Goal: Task Accomplishment & Management: Manage account settings

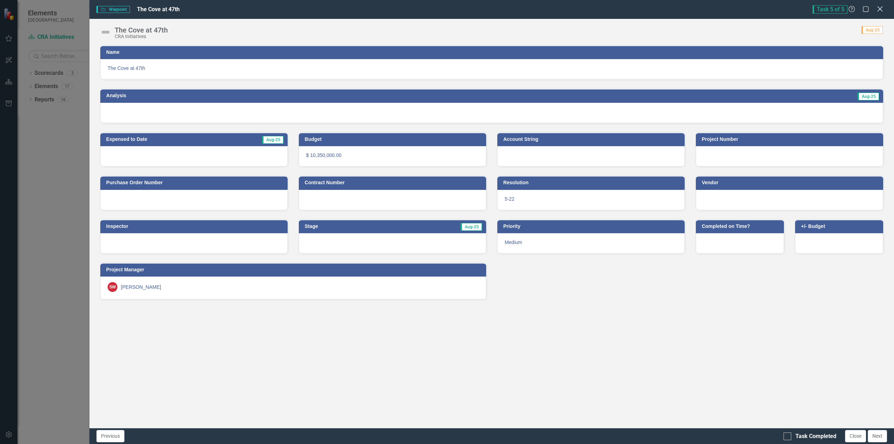
click at [880, 10] on icon at bounding box center [879, 8] width 5 height 5
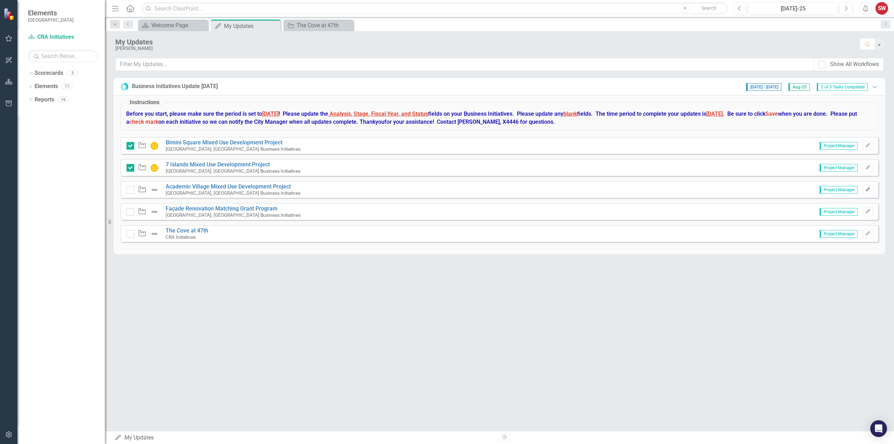
click at [867, 188] on icon "Edit" at bounding box center [868, 189] width 5 height 4
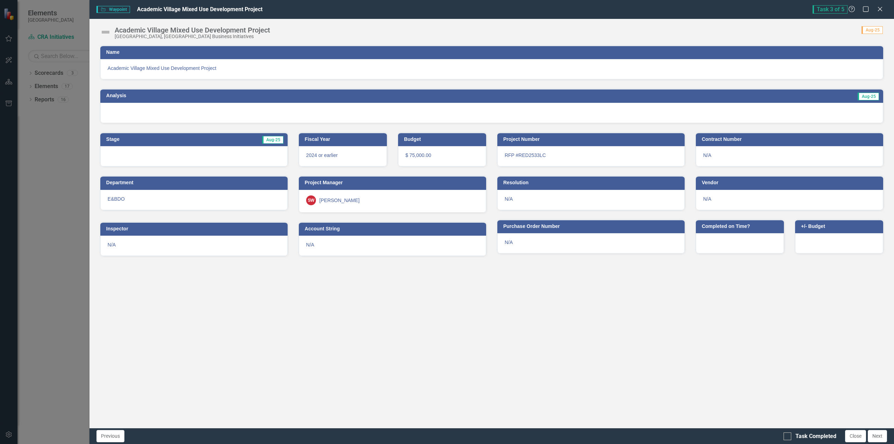
click at [876, 29] on span "Aug-25" at bounding box center [872, 30] width 21 height 8
click at [106, 33] on img at bounding box center [105, 32] width 11 height 11
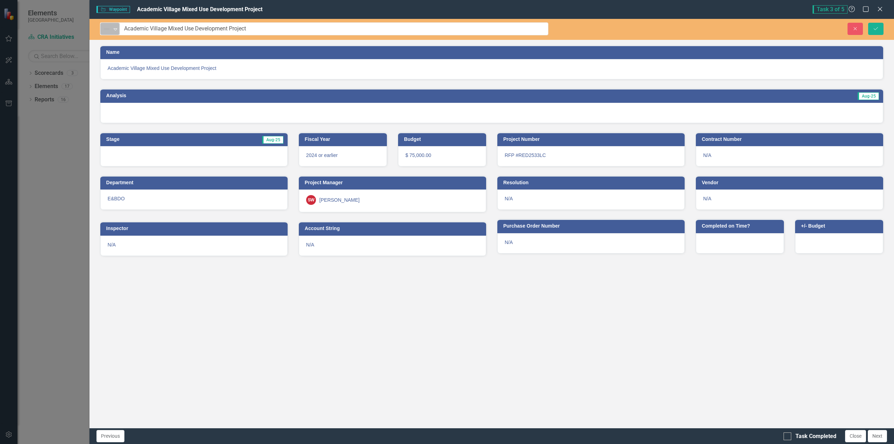
click at [117, 33] on div "Expand" at bounding box center [115, 29] width 7 height 12
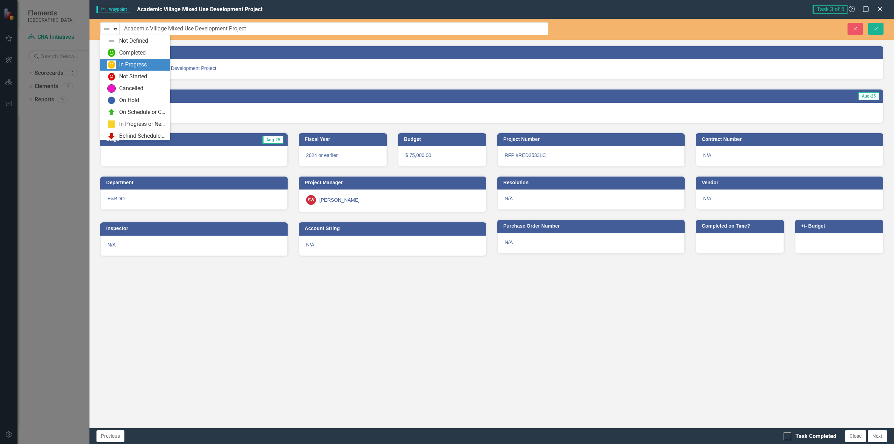
click at [118, 65] on div "In Progress" at bounding box center [136, 64] width 59 height 8
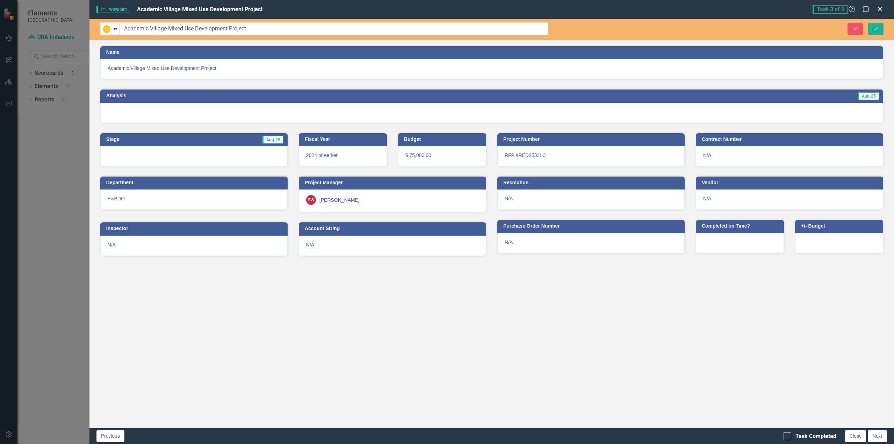
click at [872, 95] on span "Aug-25" at bounding box center [868, 96] width 21 height 8
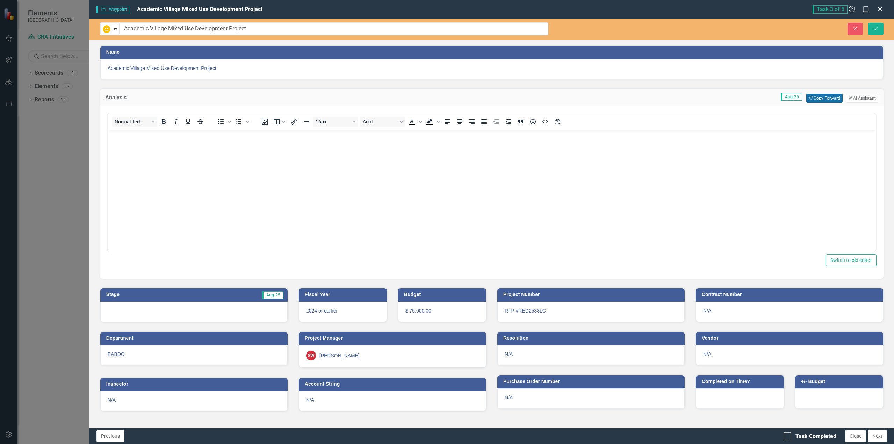
click at [815, 100] on button "Copy Forward Copy Forward" at bounding box center [825, 98] width 36 height 9
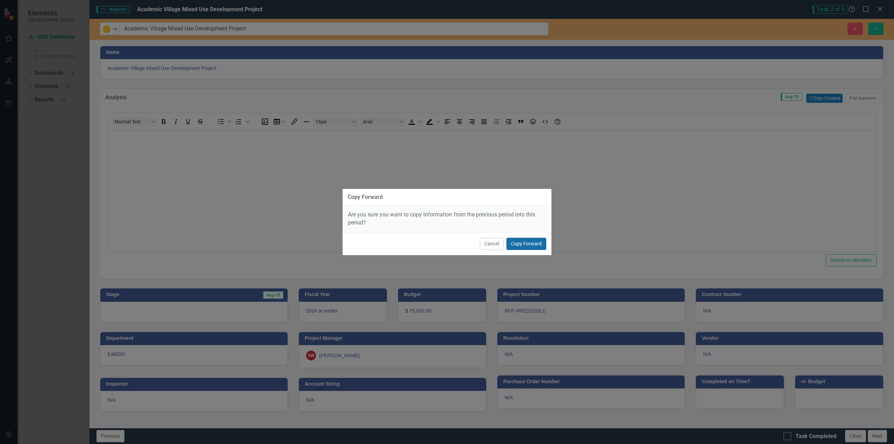
click at [525, 244] on button "Copy Forward" at bounding box center [527, 244] width 40 height 12
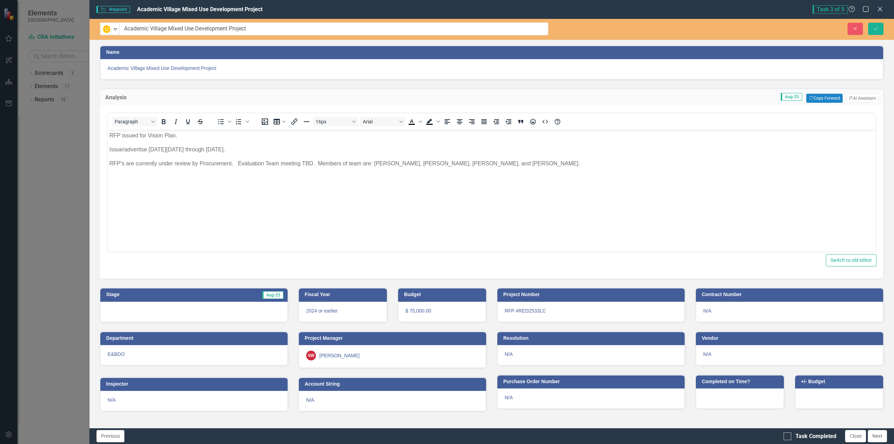
click at [108, 163] on body "RFP issued for Vision Plan. Issue/advertise [DATE][DATE] through [DATE]. RFP's …" at bounding box center [491, 182] width 768 height 105
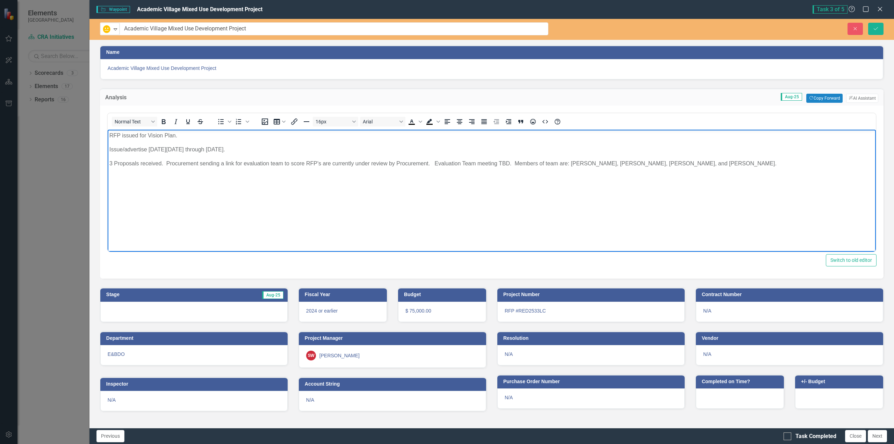
click at [322, 162] on p "3 Proposals received. Procurement sending a link for evaluation team to score R…" at bounding box center [491, 163] width 765 height 8
click at [199, 163] on p "3 Proposals received. Procurement sending a link for evaluation team to score R…" at bounding box center [491, 163] width 765 height 8
click at [338, 164] on p "3 Proposals received. Procurement will be sending a link for evaluation team to…" at bounding box center [491, 163] width 765 height 8
drag, startPoint x: 376, startPoint y: 164, endPoint x: 351, endPoint y: 163, distance: 25.2
click at [351, 163] on p "3 Proposals received. Procurement will be sending a link for evaluation team to…" at bounding box center [491, 167] width 765 height 17
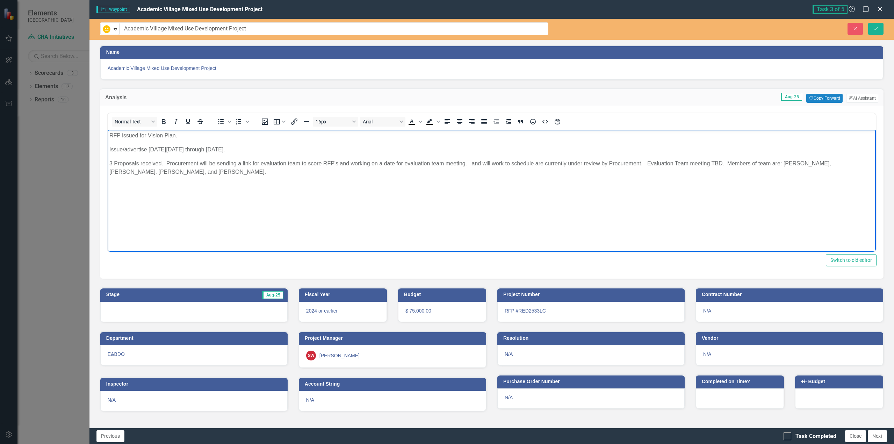
click at [649, 164] on p "3 Proposals received. Procurement will be sending a link for evaluation team to…" at bounding box center [491, 167] width 765 height 17
drag, startPoint x: 726, startPoint y: 164, endPoint x: 471, endPoint y: 165, distance: 255.6
click at [471, 165] on p "3 Proposals received. Procurement will be sending a link for evaluation team to…" at bounding box center [491, 167] width 765 height 17
click at [167, 164] on p "3 Proposals received. Procurement will be sending a link for evaluation team to…" at bounding box center [491, 163] width 765 height 8
drag, startPoint x: 109, startPoint y: 134, endPoint x: 711, endPoint y: 172, distance: 602.8
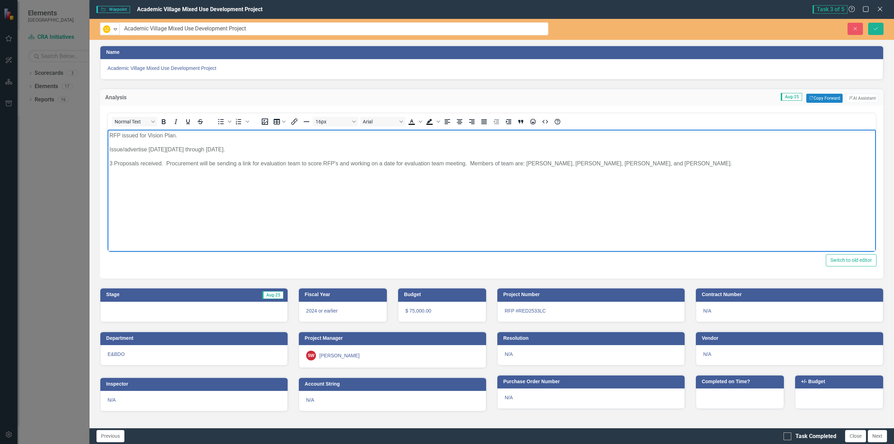
click at [711, 172] on body "RFP issued for Vision Plan. Issue/advertise [DATE][DATE] through [DATE]. 3 Prop…" at bounding box center [491, 182] width 768 height 105
click at [284, 150] on p "Issue/advertise [DATE][DATE] through [DATE]." at bounding box center [491, 149] width 765 height 8
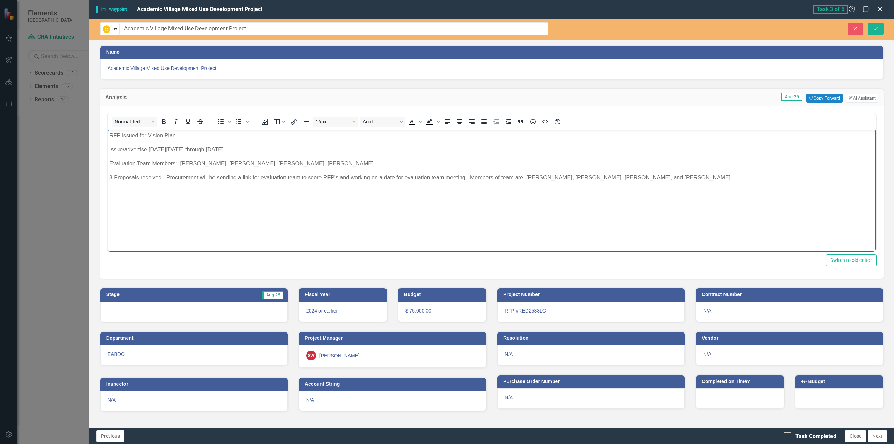
drag, startPoint x: 280, startPoint y: 149, endPoint x: 286, endPoint y: 144, distance: 8.4
click at [280, 149] on p "Issue/advertise [DATE][DATE] through [DATE]." at bounding box center [491, 149] width 765 height 8
drag, startPoint x: 165, startPoint y: 178, endPoint x: 103, endPoint y: 179, distance: 61.5
click at [107, 179] on html "RFP issued for Vision Plan. Issue/advertise [DATE][DATE] through [DATE]. 3 prop…" at bounding box center [491, 182] width 768 height 105
click at [180, 135] on p "RFP issued for Vision Plan." at bounding box center [491, 135] width 765 height 8
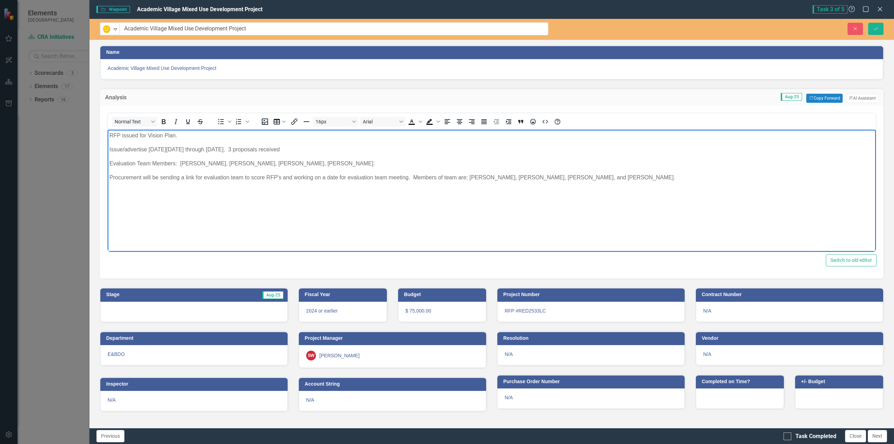
click at [336, 148] on p "Issue/advertise [DATE][DATE] through [DATE]. 3 proposals received" at bounding box center [491, 149] width 765 height 8
drag, startPoint x: 127, startPoint y: 143, endPoint x: 116, endPoint y: 141, distance: 11.4
click at [127, 143] on body "RFP issued for Vision Plan. Issue/advertise [DATE][DATE] through [DATE]. 3 prop…" at bounding box center [491, 182] width 768 height 105
drag, startPoint x: 108, startPoint y: 135, endPoint x: 594, endPoint y: 185, distance: 488.2
click at [635, 186] on body "RFP issued for Vision Plan. Issue/advertise [DATE][DATE] through [DATE]. 3 prop…" at bounding box center [491, 182] width 768 height 105
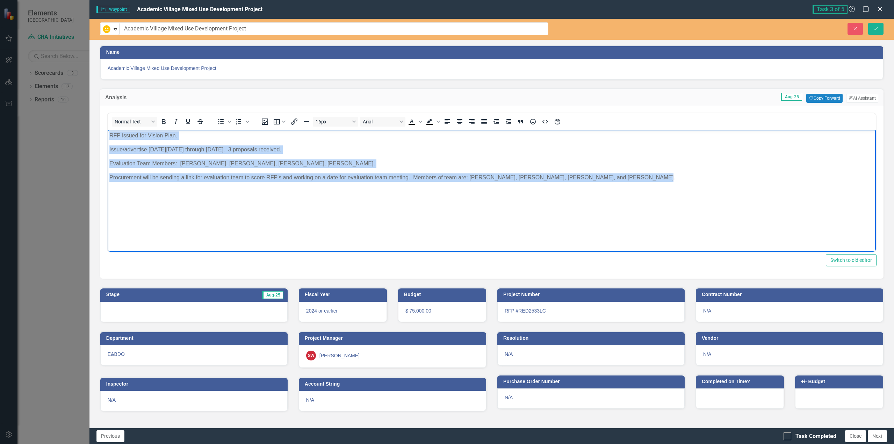
click at [227, 176] on p "Procurement will be sending a link for evaluation team to score RFP's and worki…" at bounding box center [491, 177] width 765 height 8
drag, startPoint x: 110, startPoint y: 136, endPoint x: 411, endPoint y: 180, distance: 303.9
click at [411, 180] on body "RFP issued for Vision Plan. Issue/advertise [DATE][DATE] through [DATE]. 3 prop…" at bounding box center [491, 182] width 768 height 105
copy body "RFP issued for Vision Plan. Issue/advertise [DATE][DATE] through [DATE]. 3 prop…"
click at [159, 193] on body "RFP issued for Vision Plan. Issue/advertise [DATE][DATE] through [DATE]. 3 prop…" at bounding box center [491, 182] width 768 height 105
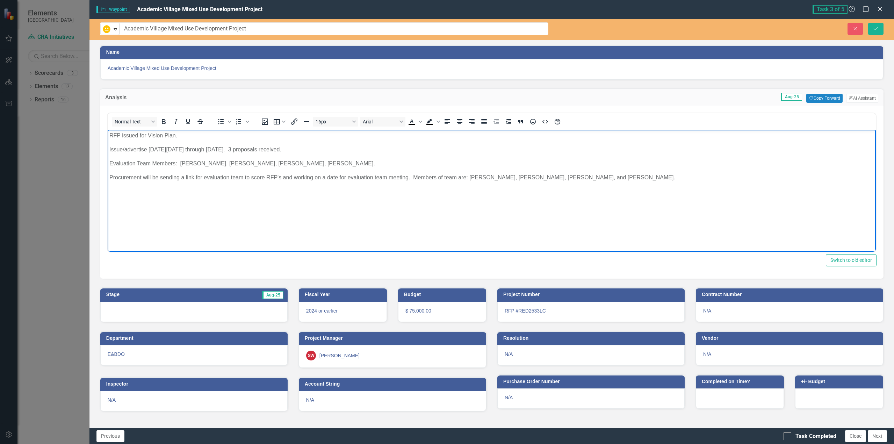
drag, startPoint x: 110, startPoint y: 136, endPoint x: 680, endPoint y: 181, distance: 572.3
click at [680, 181] on body "RFP issued for Vision Plan. Issue/advertise [DATE][DATE] through [DATE]. 3 prop…" at bounding box center [491, 182] width 768 height 105
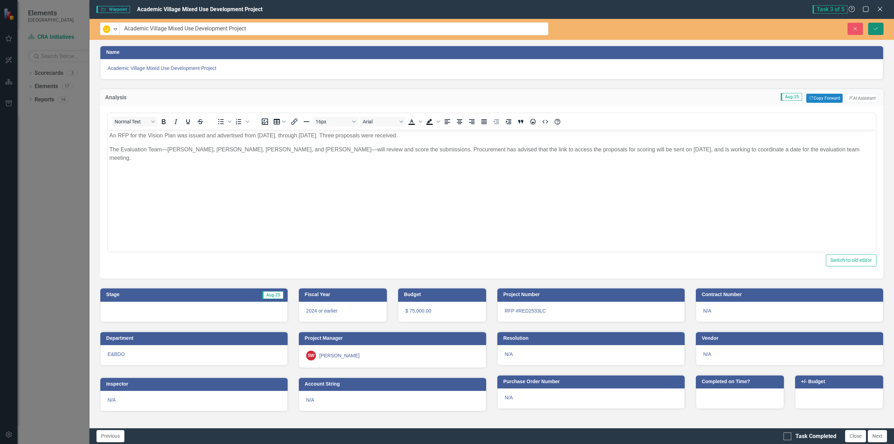
click at [877, 29] on icon "Save" at bounding box center [876, 28] width 6 height 5
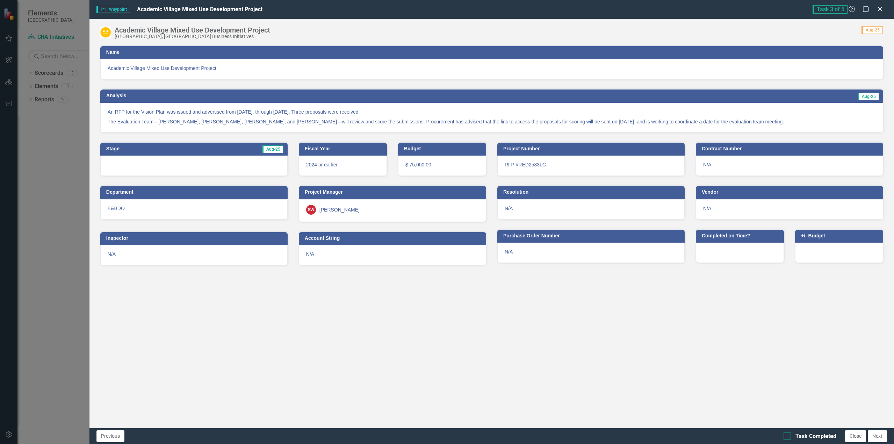
click at [788, 438] on div at bounding box center [788, 436] width 8 height 8
click at [788, 437] on input "Task Completed" at bounding box center [786, 434] width 5 height 5
checkbox input "true"
click at [860, 436] on button "Close" at bounding box center [855, 436] width 21 height 12
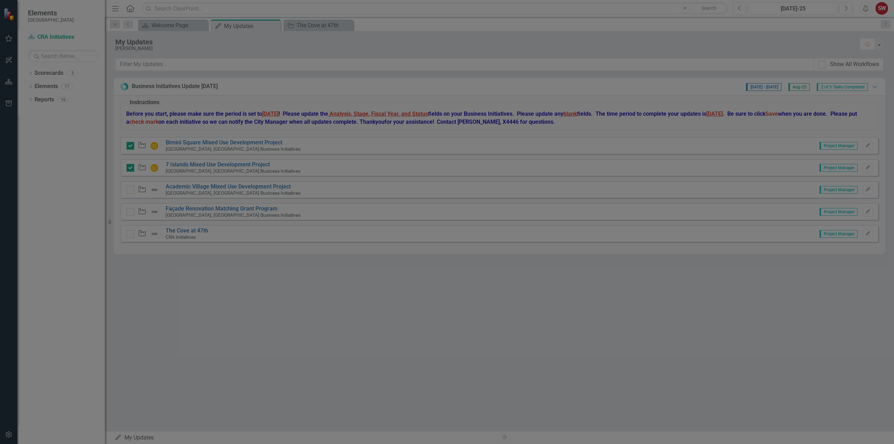
checkbox input "true"
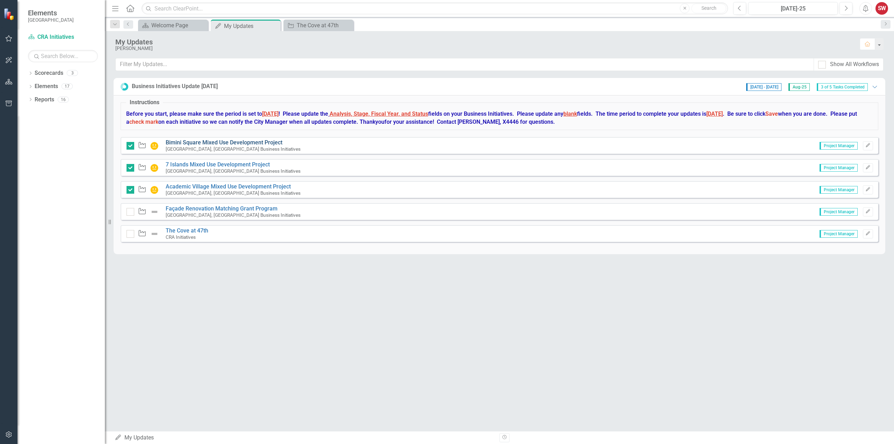
click at [238, 143] on link "Bimini Square Mixed Use Development Project" at bounding box center [224, 142] width 117 height 7
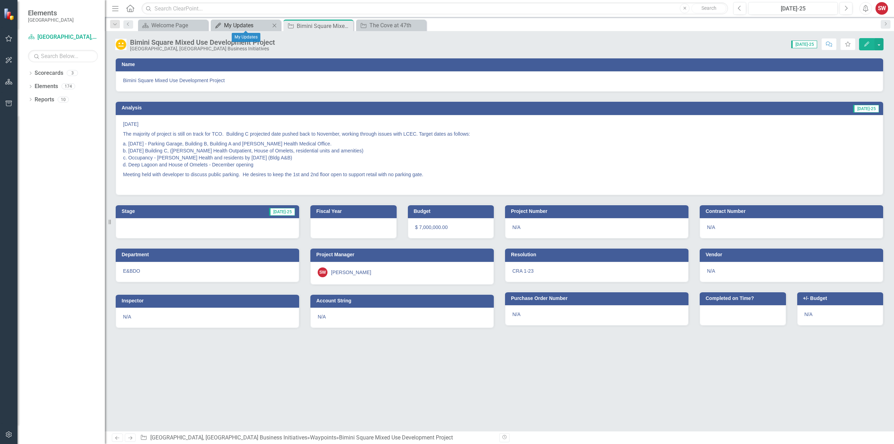
click at [241, 23] on div "My Updates" at bounding box center [247, 25] width 46 height 9
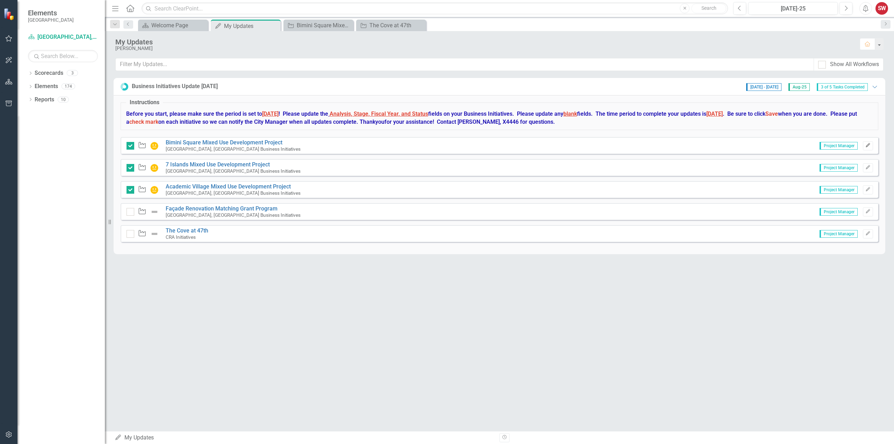
click at [871, 146] on button "Edit" at bounding box center [868, 145] width 10 height 9
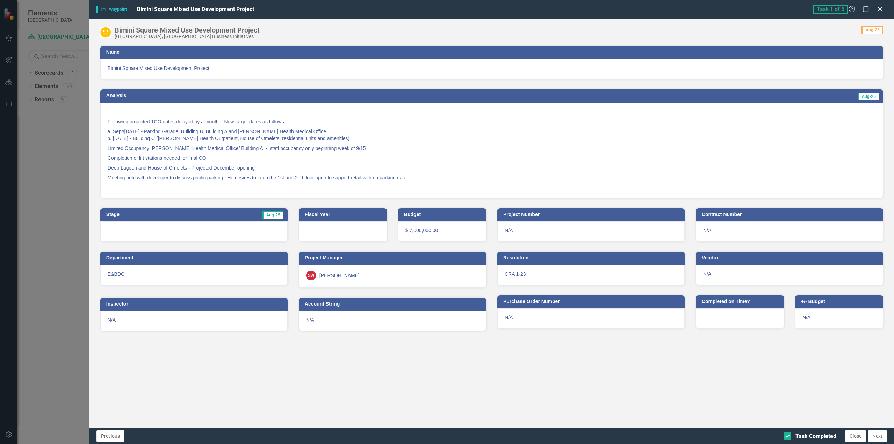
click at [436, 142] on span "Following projected TCO dates delayed by a month. New target dates as follows: …" at bounding box center [492, 149] width 768 height 83
click at [265, 170] on p "Deep Lagoon and House of Omelets - Projected December opening" at bounding box center [492, 168] width 768 height 10
click at [868, 94] on span "Aug-25" at bounding box center [868, 97] width 21 height 8
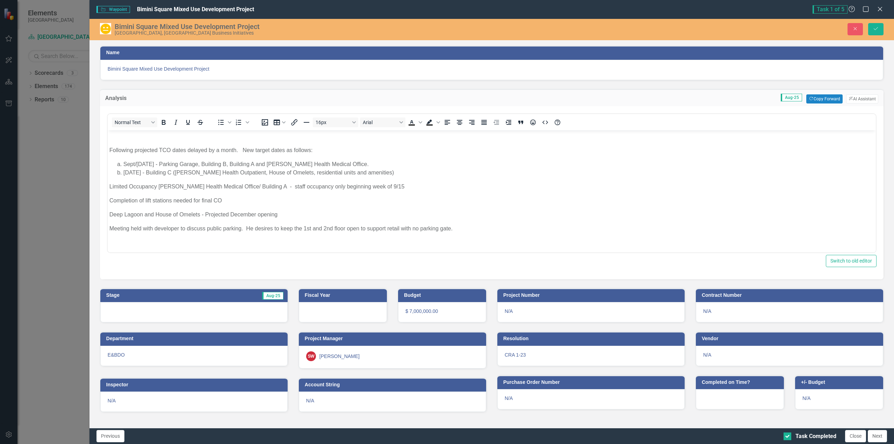
click at [107, 148] on body "Following projected TCO dates delayed by a month. New target dates as follows: …" at bounding box center [491, 192] width 768 height 124
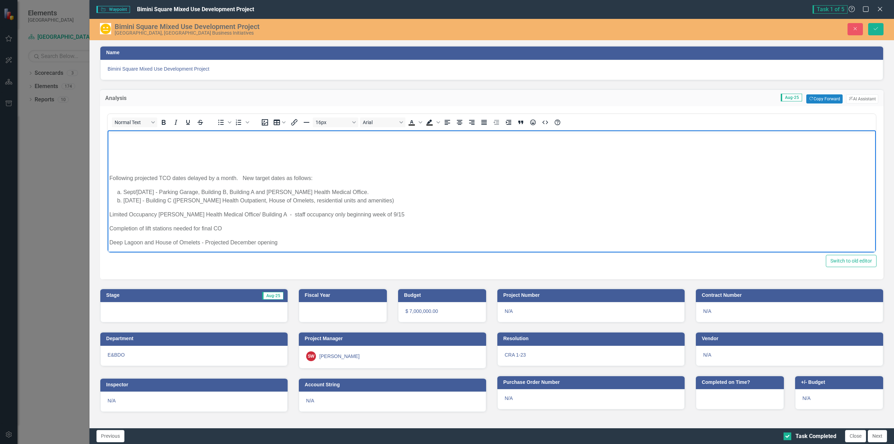
click at [121, 146] on p "Rich Text Area. Press ALT-0 for help." at bounding box center [491, 150] width 765 height 8
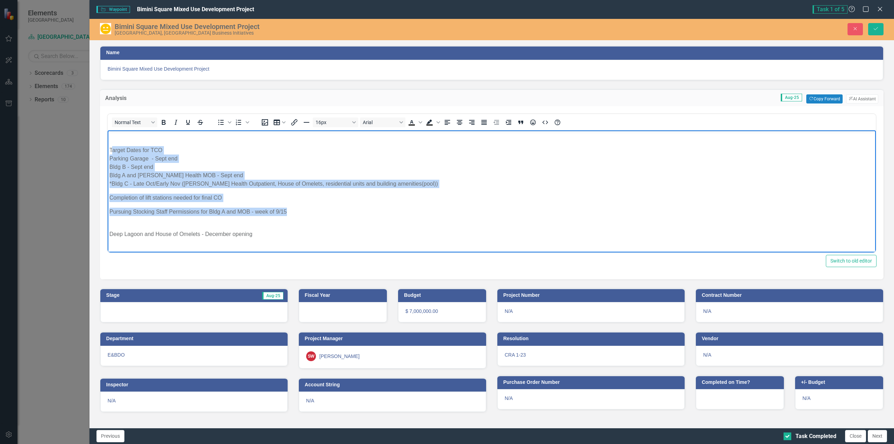
drag, startPoint x: 111, startPoint y: 149, endPoint x: 314, endPoint y: 209, distance: 211.6
click at [314, 209] on body "Target Dates for TCO Parking Garage - Sept end Bldg B - Sept end Bldg A and [PE…" at bounding box center [491, 248] width 768 height 236
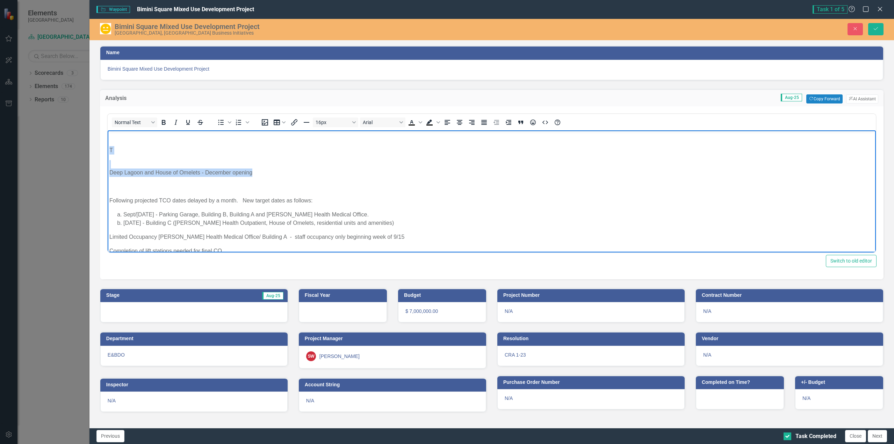
drag, startPoint x: 109, startPoint y: 149, endPoint x: 265, endPoint y: 169, distance: 157.2
click at [265, 169] on body "T Deep Lagoon and House of Omelets - December opening Following projected TCO d…" at bounding box center [491, 217] width 768 height 174
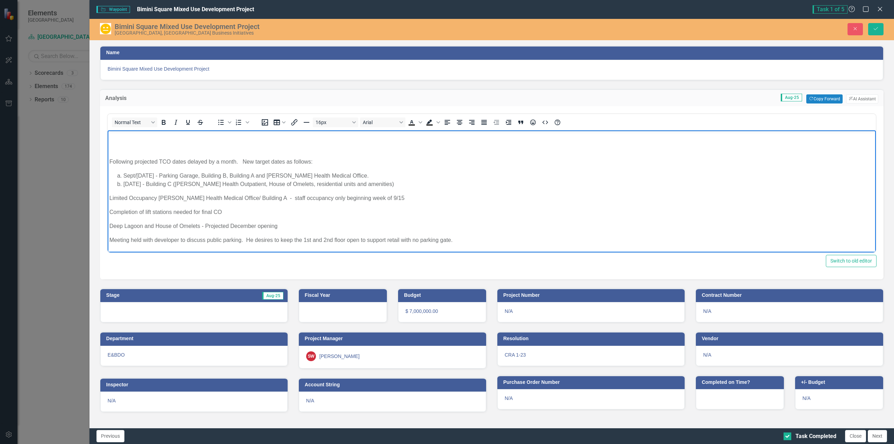
scroll to position [30, 0]
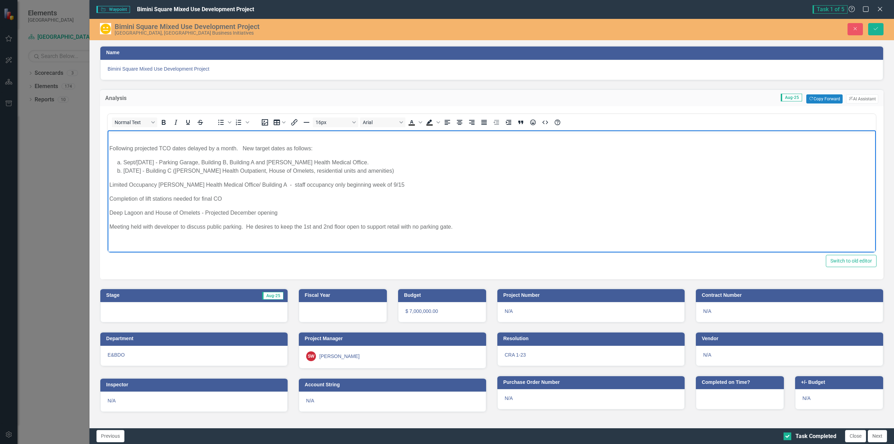
drag, startPoint x: 317, startPoint y: 149, endPoint x: 203, endPoint y: 278, distance: 172.9
click at [107, 148] on html "Following projected TCO dates delayed by a month. New target dates as follows: …" at bounding box center [491, 176] width 768 height 152
click at [113, 138] on body "TCO Target Dates are as follows: Sept/[DATE] - Parking Garage, Building B, Buil…" at bounding box center [491, 176] width 768 height 152
click at [110, 146] on p "TCO Target Dates are as follows:" at bounding box center [491, 148] width 765 height 8
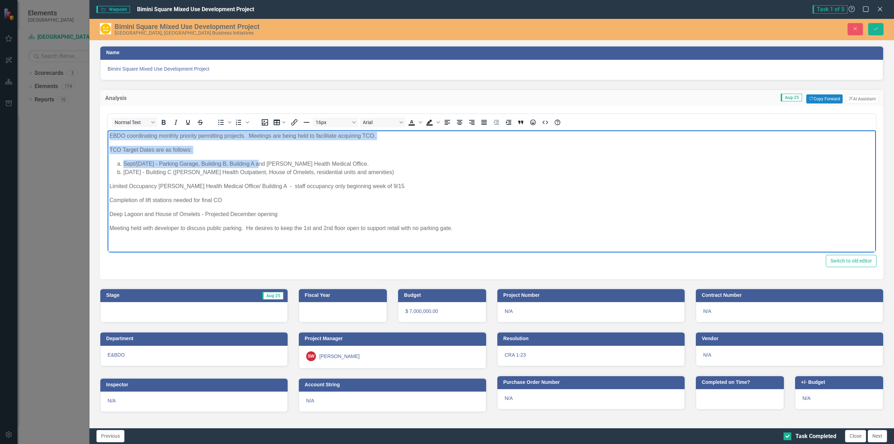
scroll to position [44, 0]
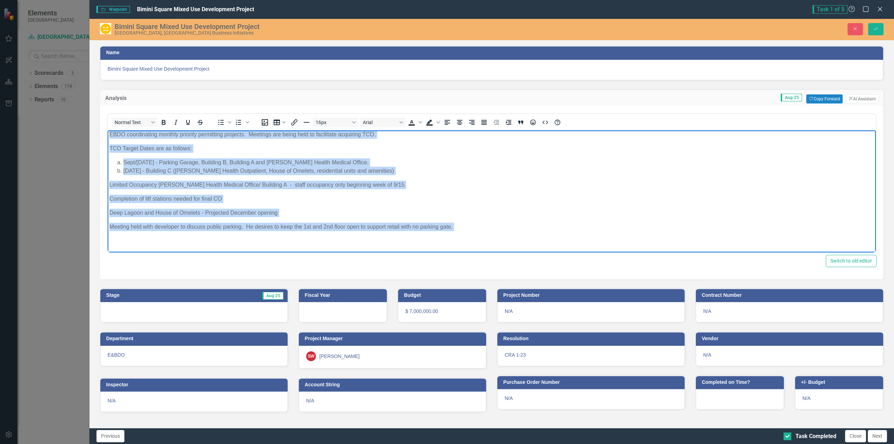
drag, startPoint x: 110, startPoint y: 179, endPoint x: 412, endPoint y: 209, distance: 303.2
click at [469, 231] on body "EBDO coordinating monthly priority permitting projects. Meetings are being held…" at bounding box center [491, 169] width 768 height 166
copy body "EBDO coordinating monthly priority permitting projects. Meetings are being held…"
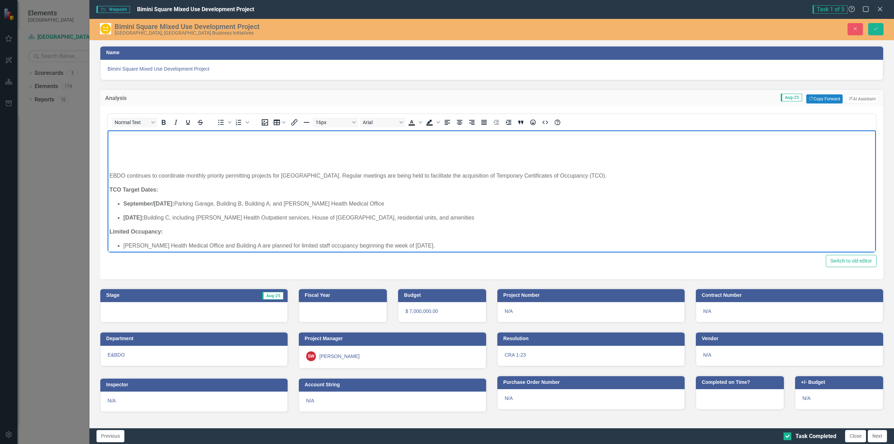
scroll to position [0, 0]
click at [108, 177] on body "EBDO continues to coordinate monthly priority permitting projects for [GEOGRAPH…" at bounding box center [491, 222] width 768 height 185
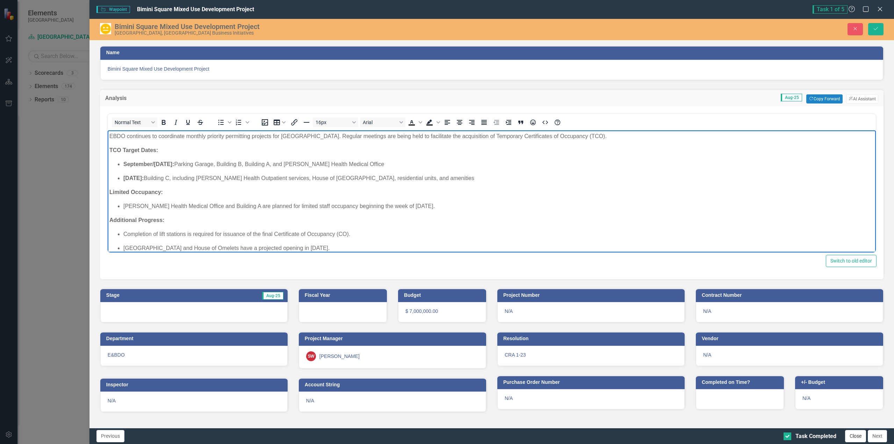
click at [857, 435] on button "Close" at bounding box center [855, 436] width 21 height 12
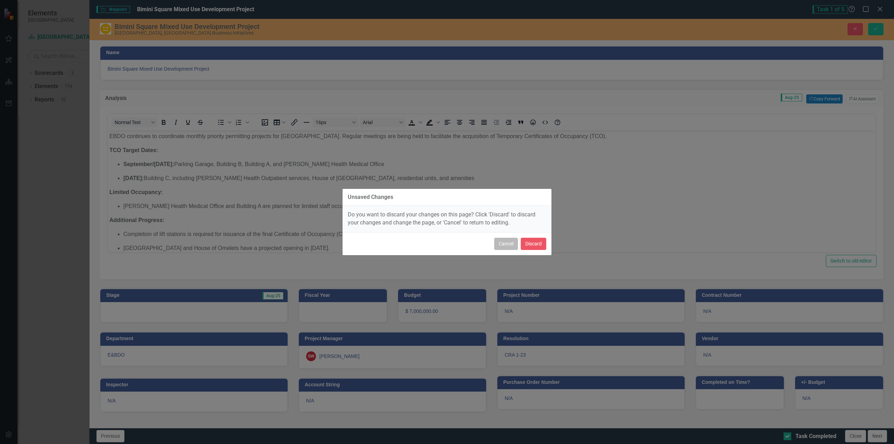
click at [508, 245] on button "Cancel" at bounding box center [506, 244] width 24 height 12
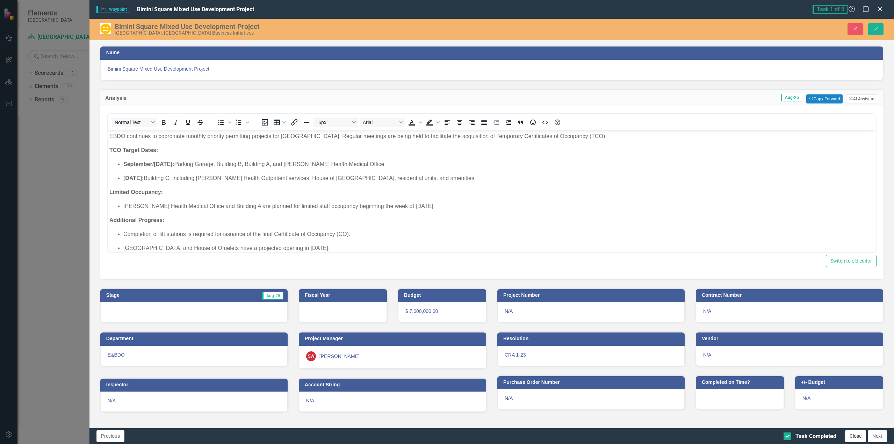
click at [855, 438] on button "Close" at bounding box center [855, 436] width 21 height 12
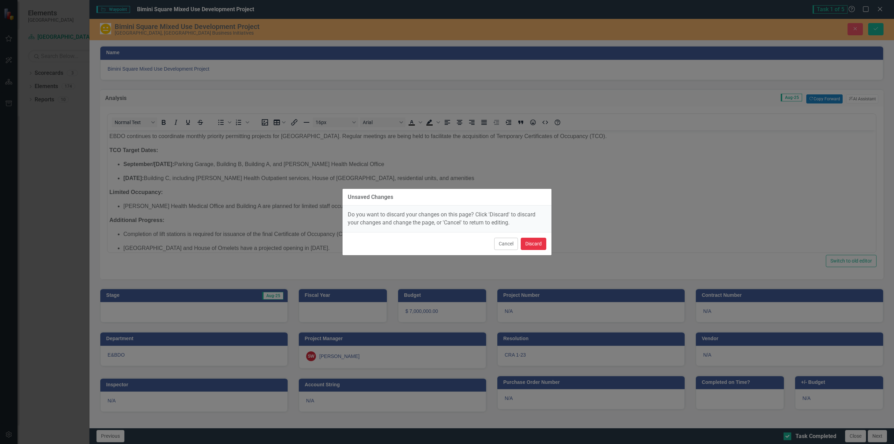
click at [535, 243] on button "Discard" at bounding box center [534, 244] width 26 height 12
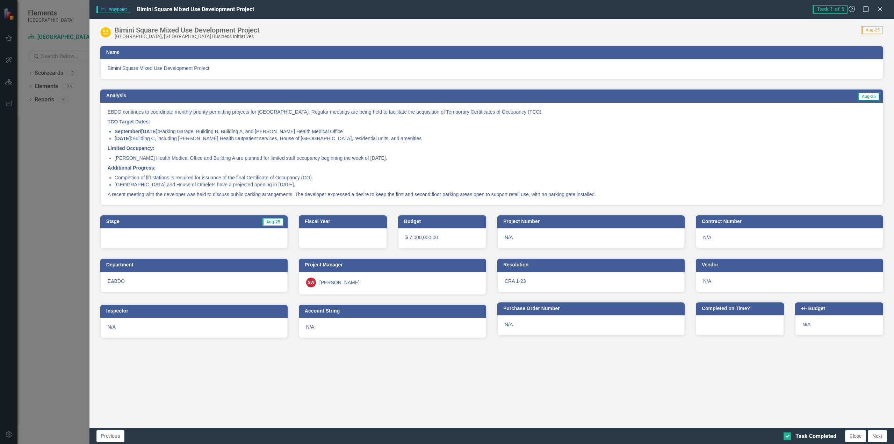
click at [443, 158] on p "[PERSON_NAME] Health Medical Office and Building A are planned for limited staf…" at bounding box center [495, 158] width 761 height 7
click at [855, 437] on button "Close" at bounding box center [855, 436] width 21 height 12
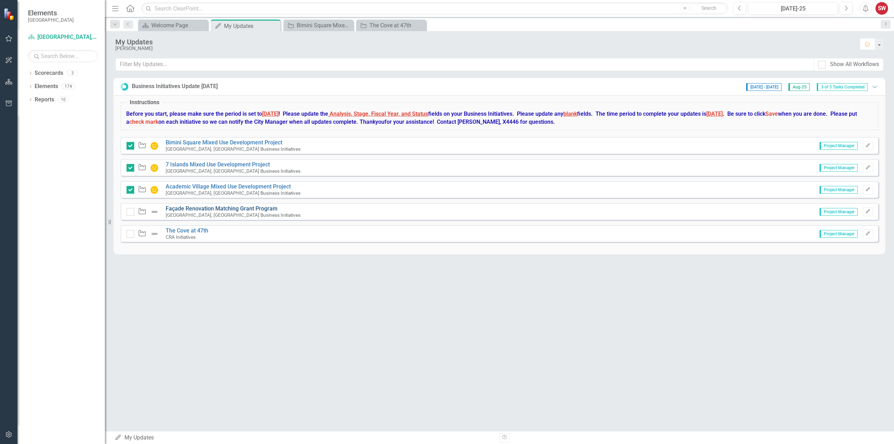
click at [208, 210] on link "Façade Renovation Matching Grant Program" at bounding box center [222, 208] width 112 height 7
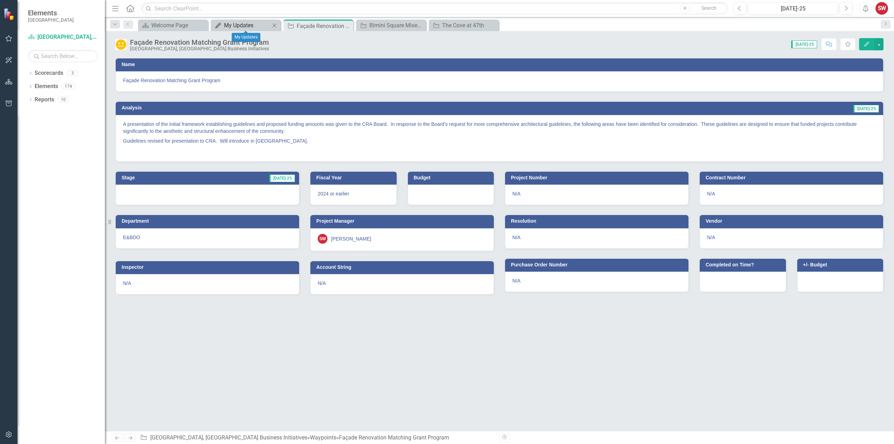
click at [251, 27] on div "My Updates" at bounding box center [247, 25] width 46 height 9
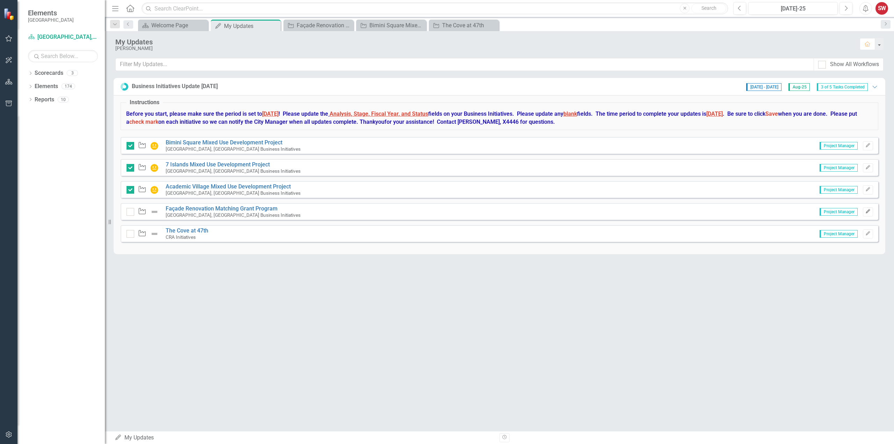
click at [868, 210] on icon "Edit" at bounding box center [868, 211] width 5 height 4
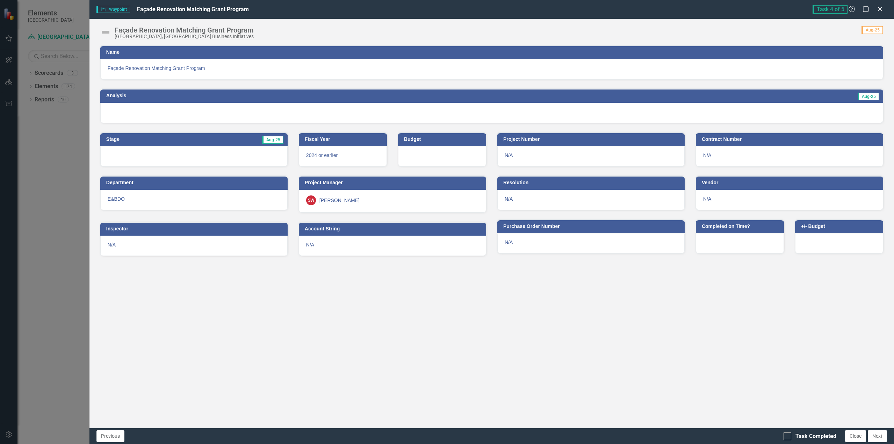
click at [106, 32] on img at bounding box center [105, 32] width 11 height 11
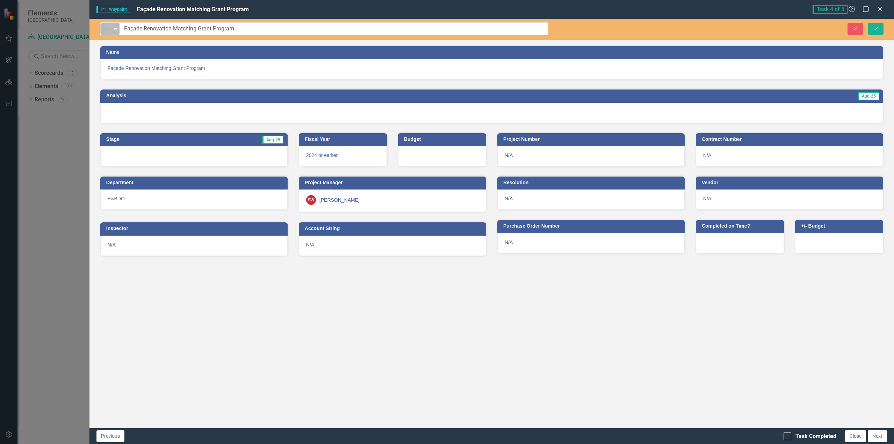
click at [117, 31] on icon "Expand" at bounding box center [115, 29] width 7 height 6
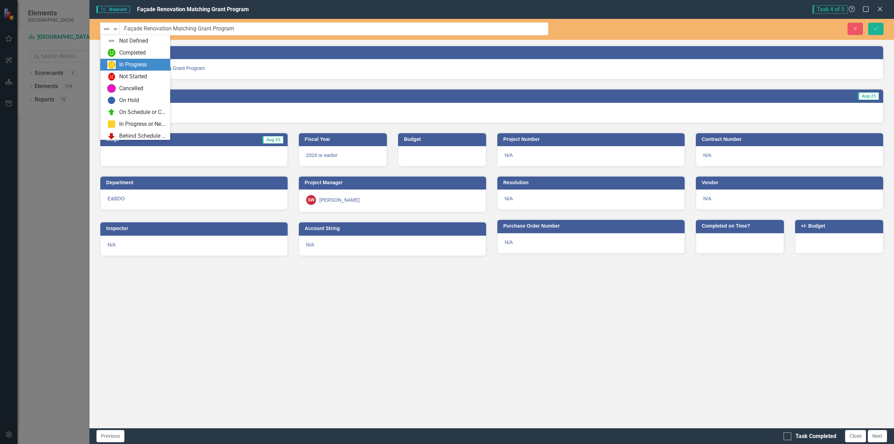
click at [121, 66] on div "In Progress" at bounding box center [133, 65] width 28 height 8
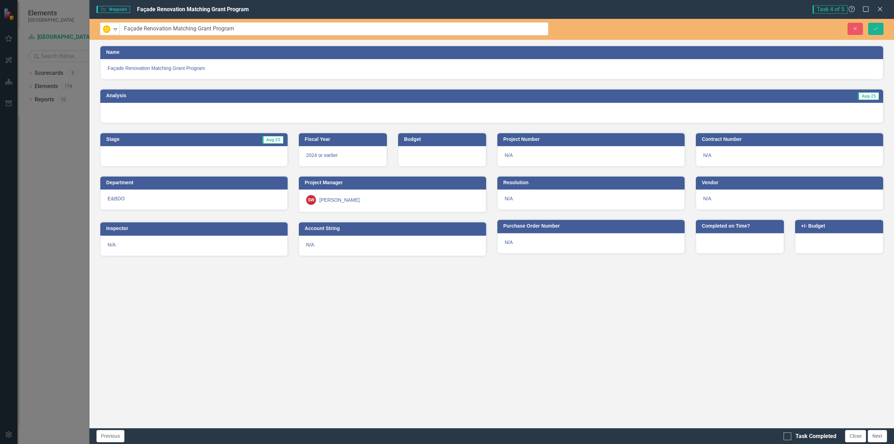
click at [862, 97] on span "Aug-25" at bounding box center [868, 96] width 21 height 8
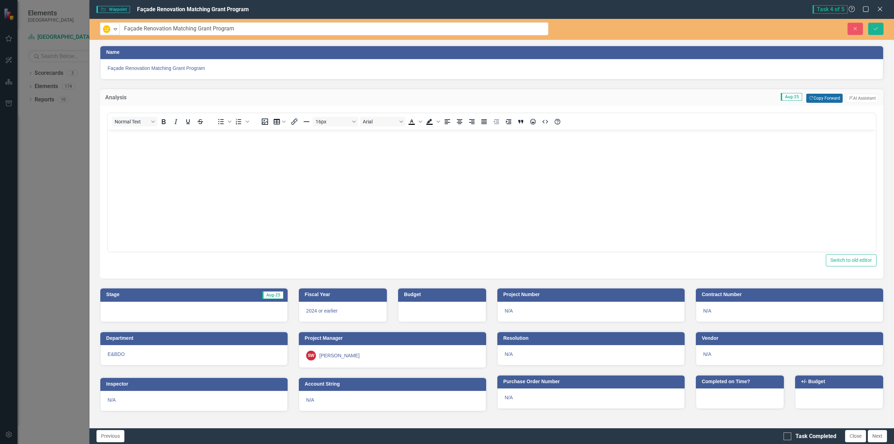
click at [820, 96] on button "Copy Forward Copy Forward" at bounding box center [825, 98] width 36 height 9
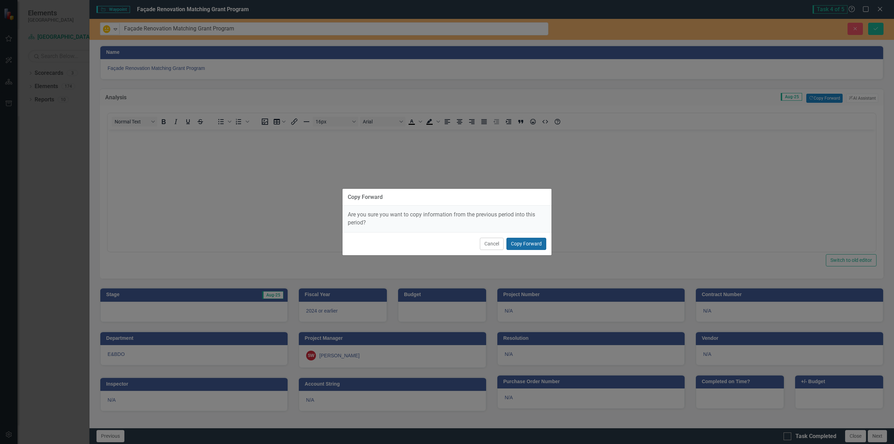
click at [521, 243] on button "Copy Forward" at bounding box center [527, 244] width 40 height 12
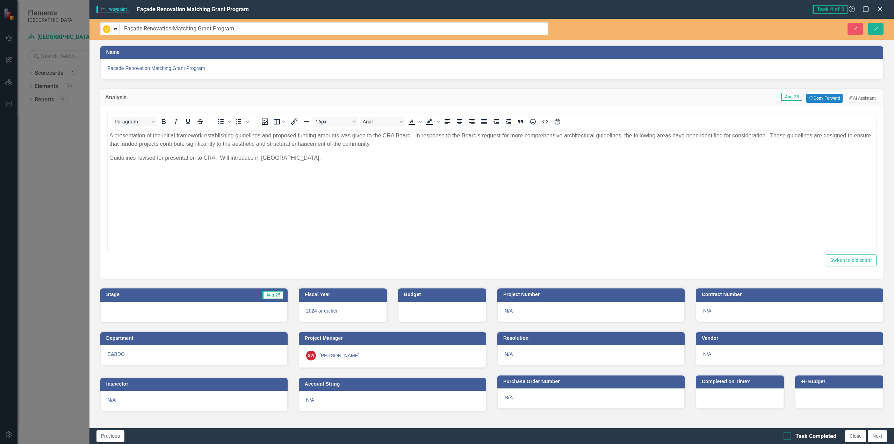
click at [788, 436] on input "Task Completed" at bounding box center [786, 434] width 5 height 5
click at [860, 436] on button "Close" at bounding box center [855, 436] width 21 height 12
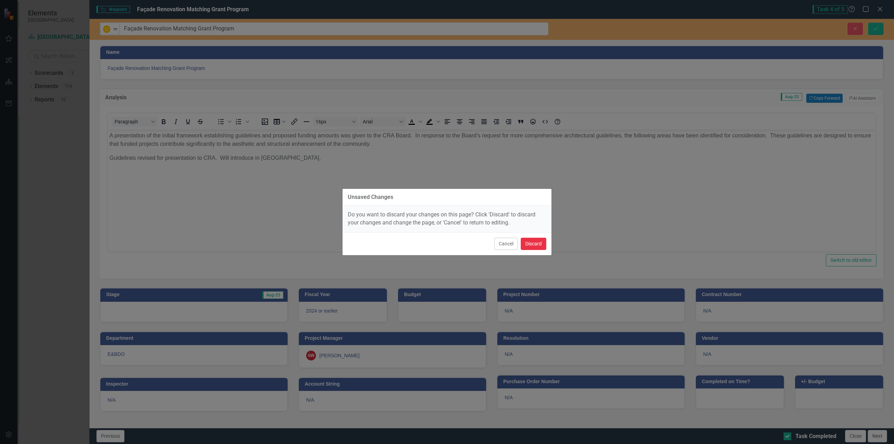
click at [529, 240] on button "Discard" at bounding box center [534, 244] width 26 height 12
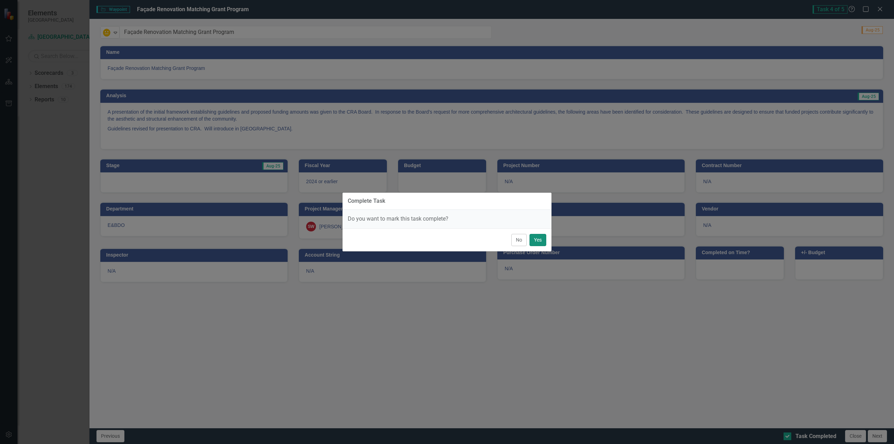
click at [542, 239] on button "Yes" at bounding box center [538, 240] width 17 height 12
checkbox input "false"
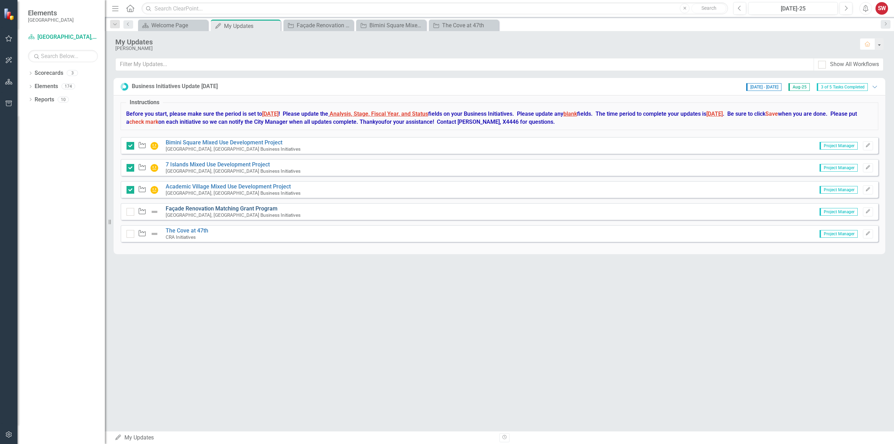
click at [203, 208] on link "Façade Renovation Matching Grant Program" at bounding box center [222, 208] width 112 height 7
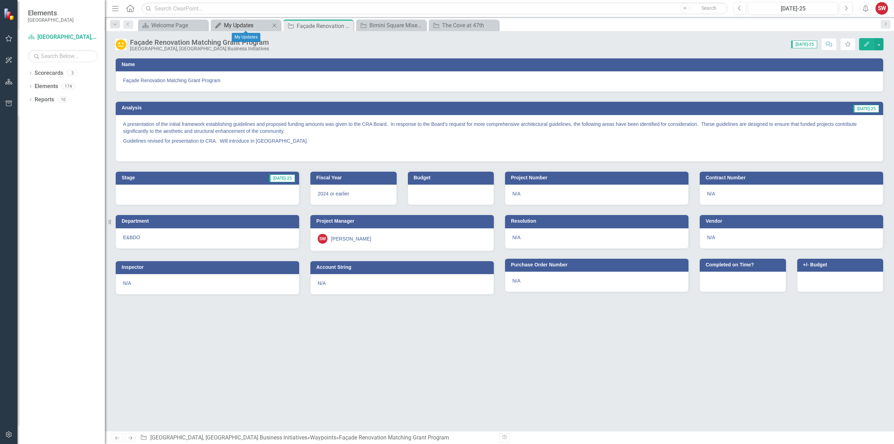
click at [235, 26] on div "My Updates" at bounding box center [247, 25] width 46 height 9
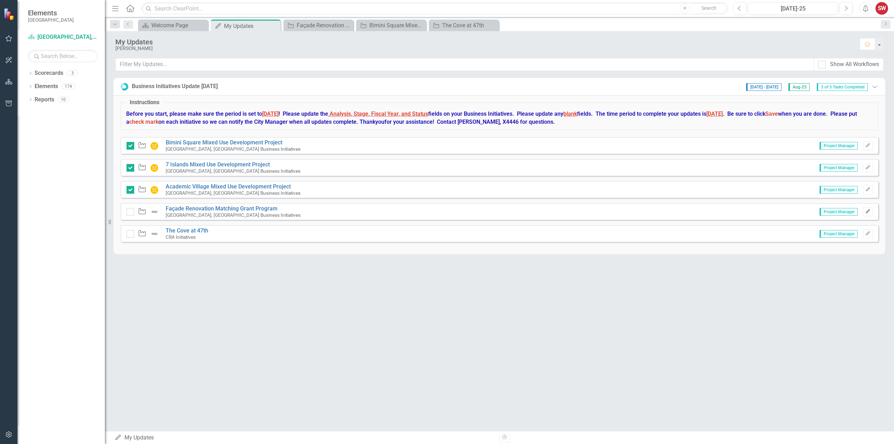
click at [869, 212] on icon "Edit" at bounding box center [868, 211] width 5 height 4
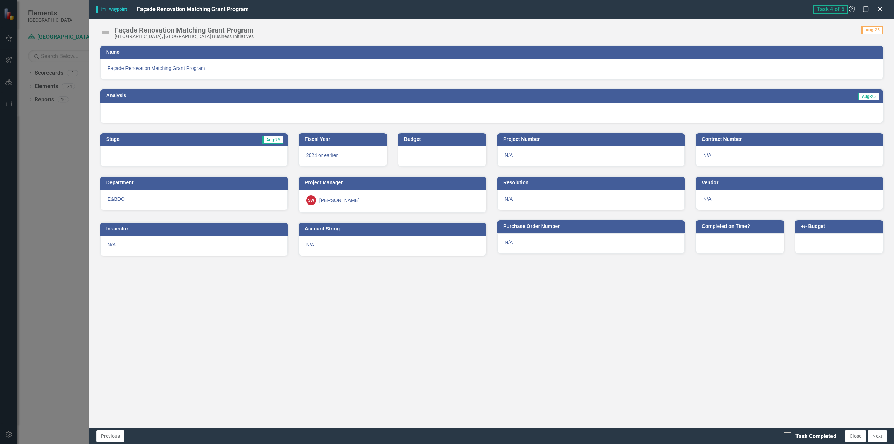
click at [872, 95] on span "Aug-25" at bounding box center [868, 97] width 21 height 8
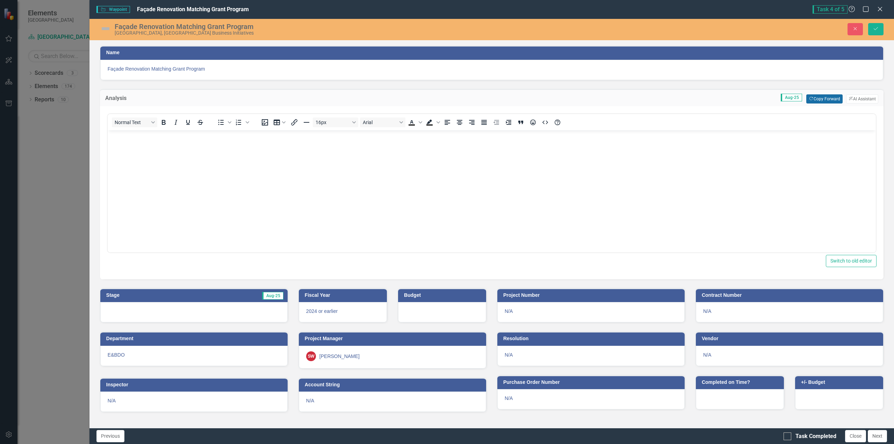
click at [822, 100] on button "Copy Forward Copy Forward" at bounding box center [825, 98] width 36 height 9
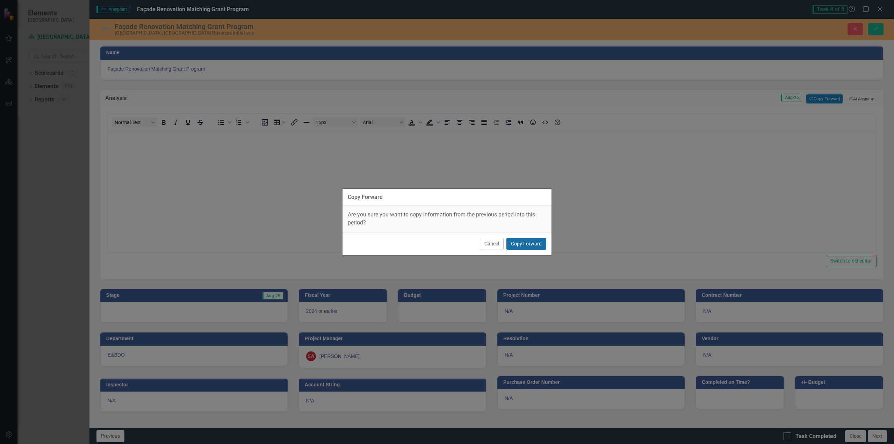
click at [524, 243] on button "Copy Forward" at bounding box center [527, 244] width 40 height 12
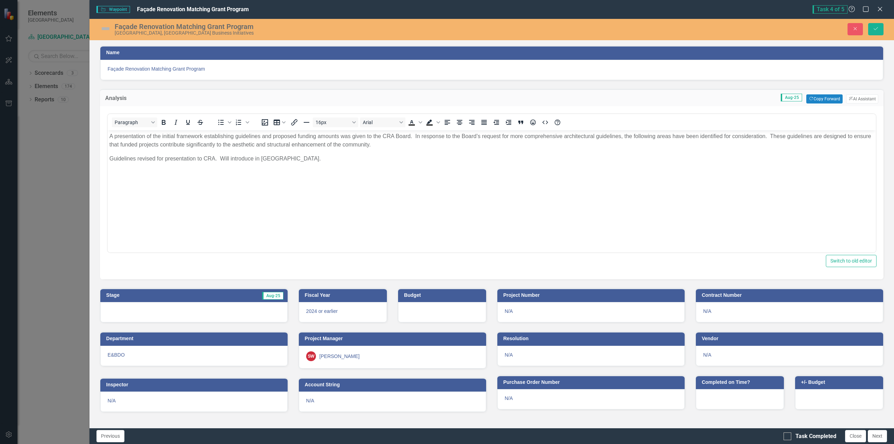
click at [104, 28] on img at bounding box center [105, 28] width 11 height 11
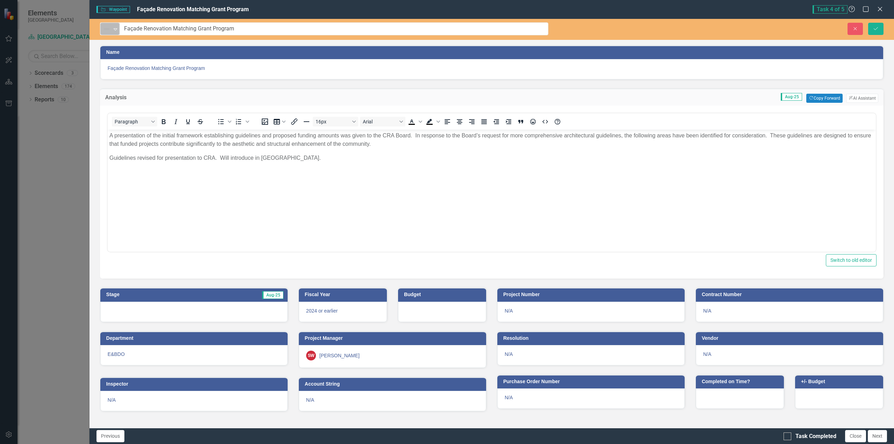
click at [115, 31] on icon "Expand" at bounding box center [115, 29] width 7 height 6
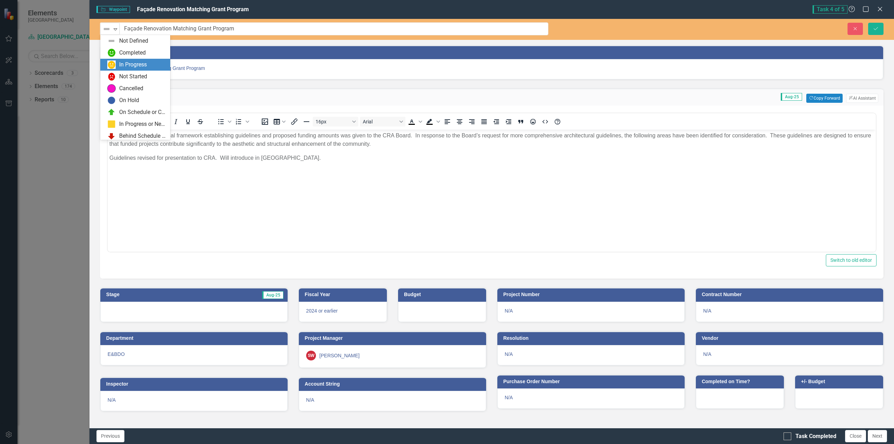
click at [122, 66] on div "In Progress" at bounding box center [133, 65] width 28 height 8
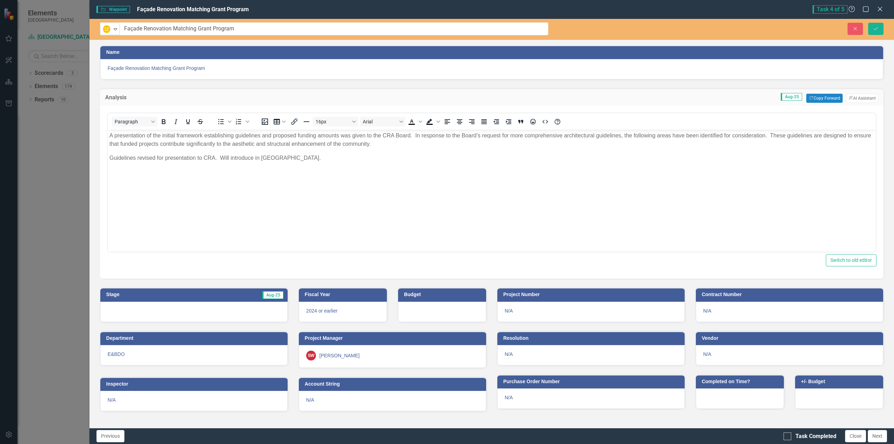
click at [397, 188] on body "A presentation of the initial framework establishing guidelines and proposed fu…" at bounding box center [491, 182] width 768 height 105
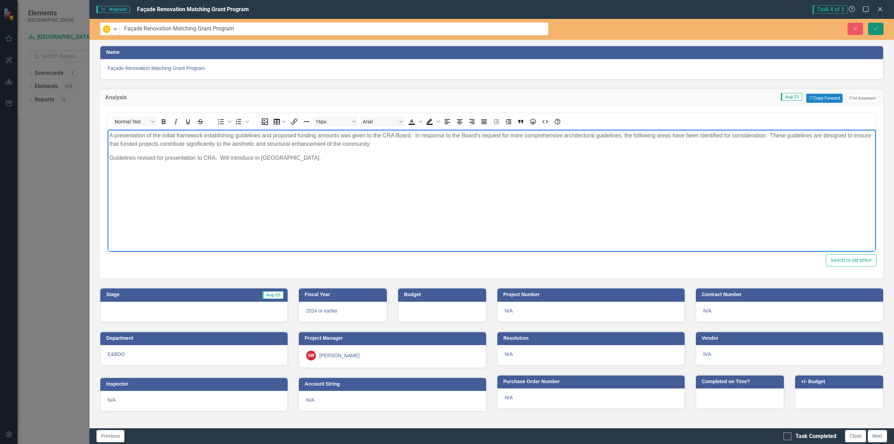
click at [879, 28] on icon "Save" at bounding box center [876, 28] width 6 height 5
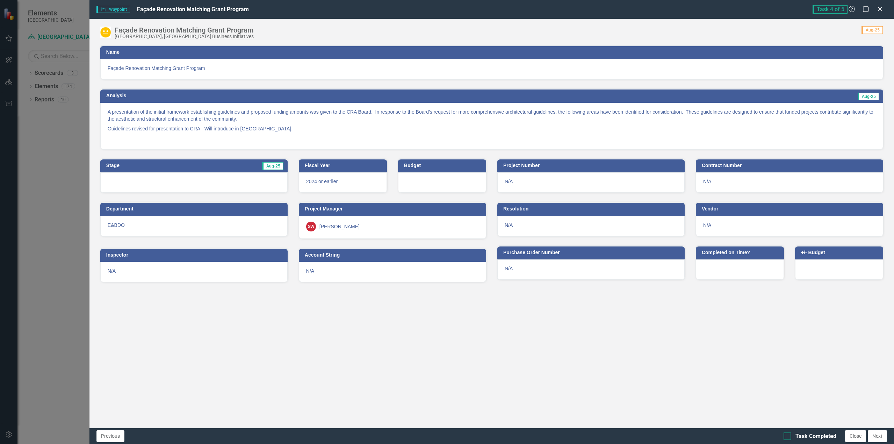
click at [790, 437] on div at bounding box center [788, 436] width 8 height 8
click at [788, 437] on input "Task Completed" at bounding box center [786, 434] width 5 height 5
checkbox input "true"
click at [853, 436] on button "Close" at bounding box center [855, 436] width 21 height 12
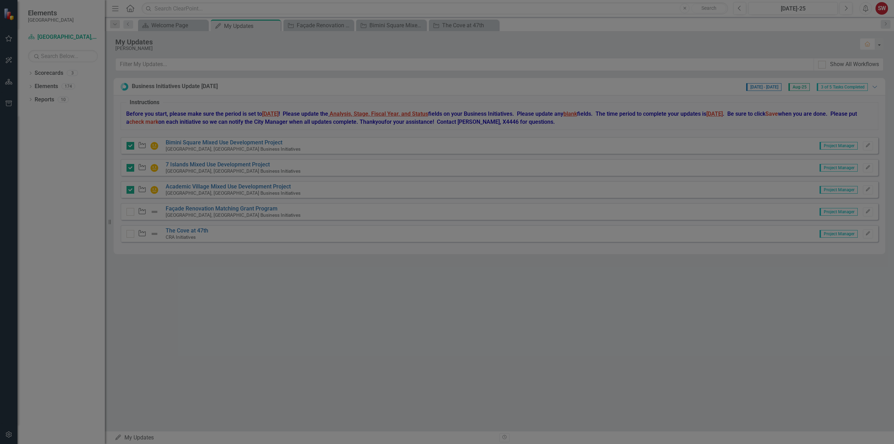
checkbox input "true"
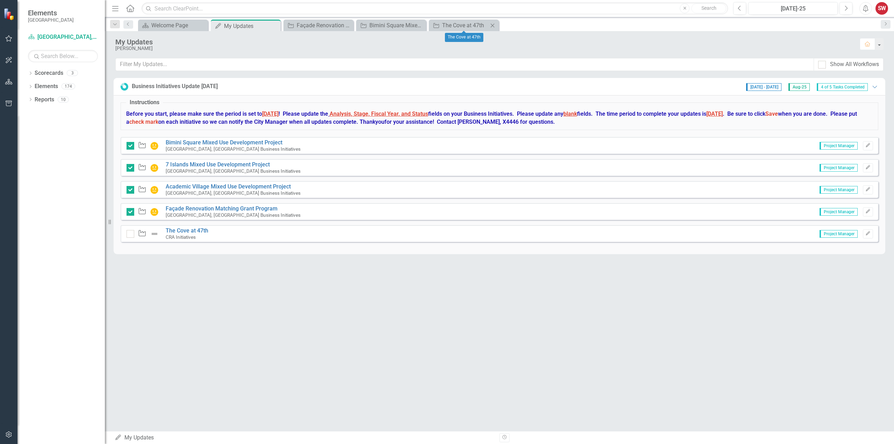
click at [493, 26] on icon "Close" at bounding box center [492, 26] width 7 height 6
click at [424, 26] on div "Close" at bounding box center [420, 25] width 9 height 9
click at [351, 24] on div "Close" at bounding box center [347, 25] width 9 height 9
click at [276, 27] on icon "Close" at bounding box center [274, 26] width 7 height 6
